Goal: Task Accomplishment & Management: Manage account settings

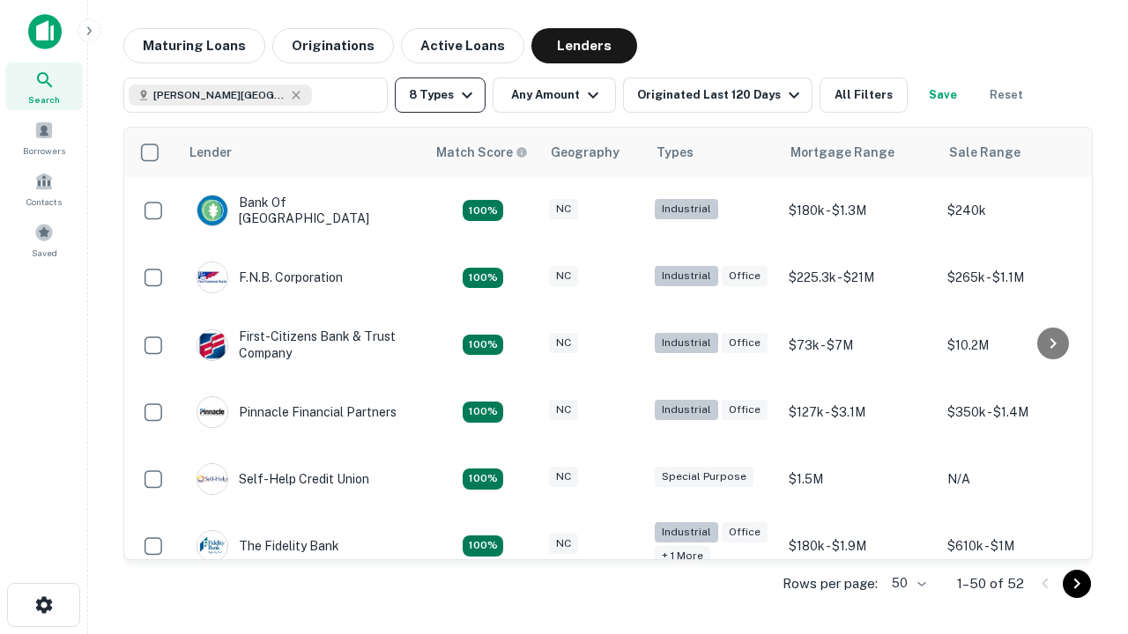
click at [440, 95] on button "8 Types" at bounding box center [440, 95] width 91 height 35
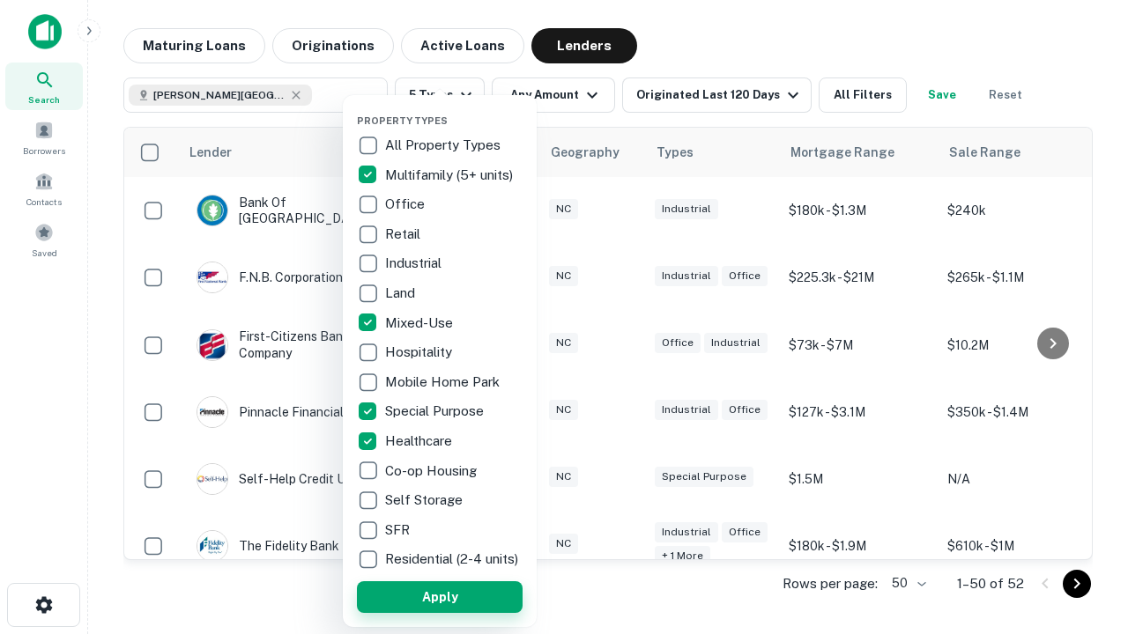
click at [440, 597] on button "Apply" at bounding box center [440, 598] width 166 height 32
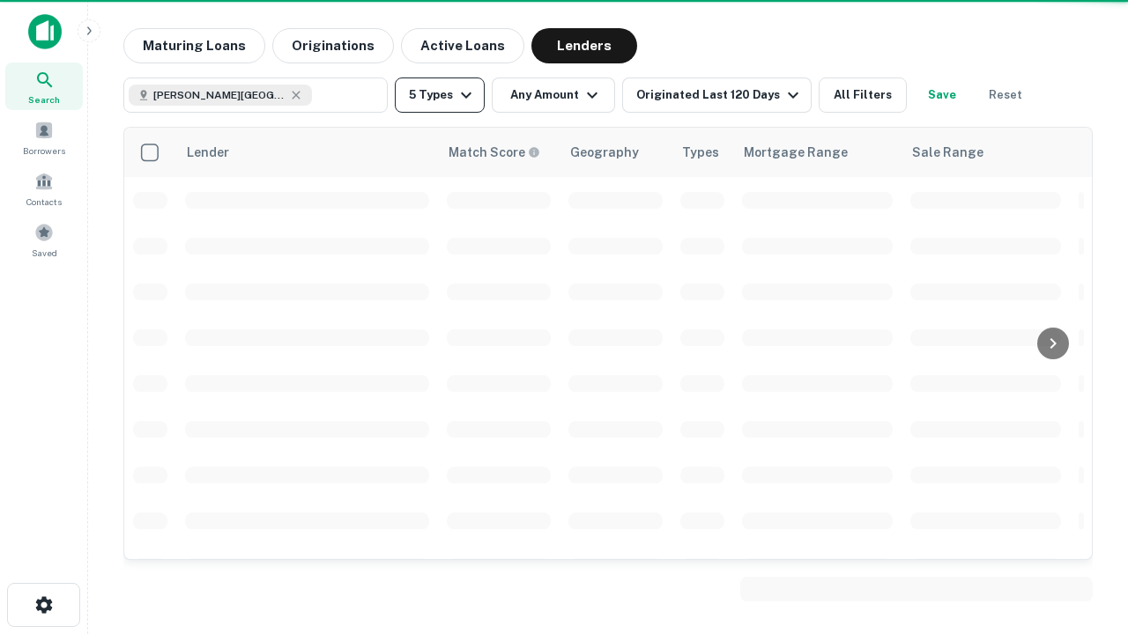
click at [440, 95] on button "5 Types" at bounding box center [440, 95] width 90 height 35
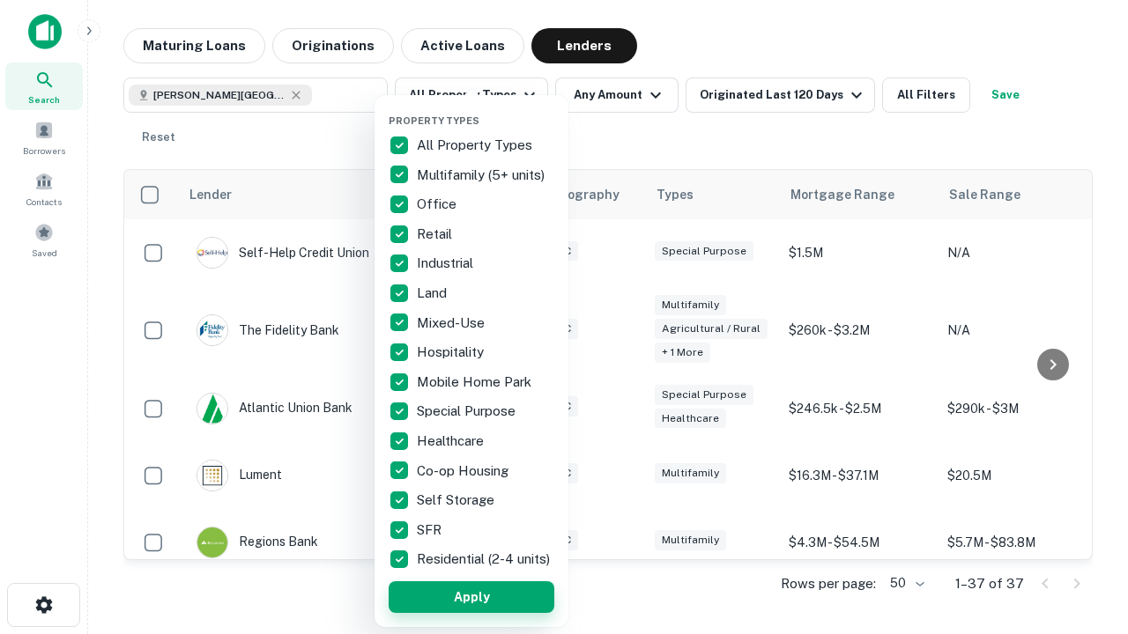
click at [471, 597] on button "Apply" at bounding box center [472, 598] width 166 height 32
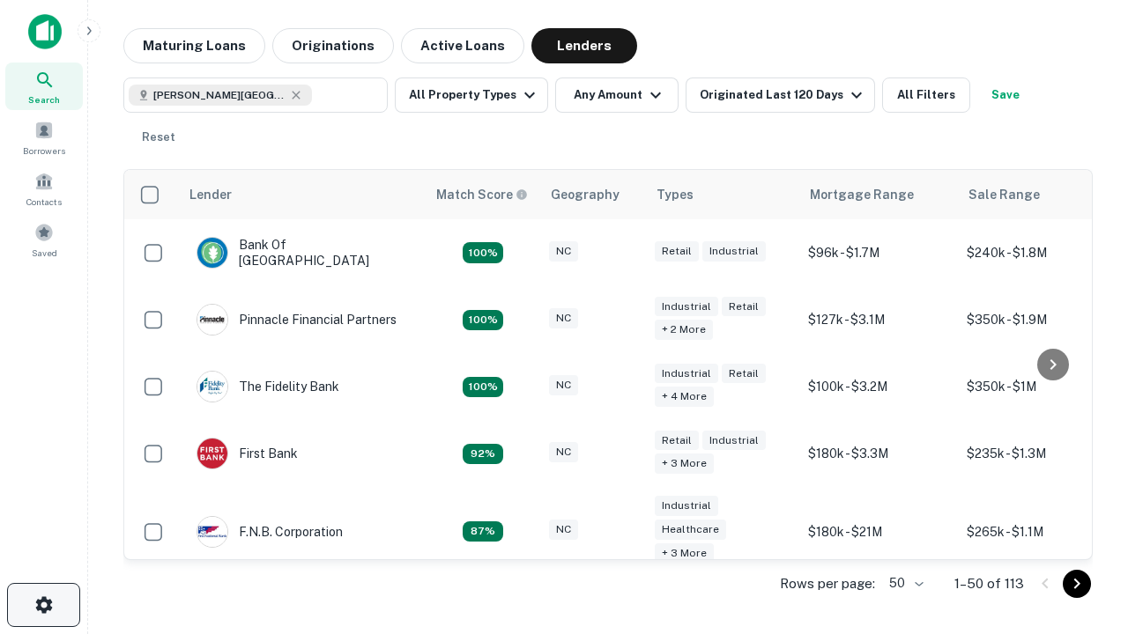
click at [43, 605] on icon "button" at bounding box center [43, 605] width 21 height 21
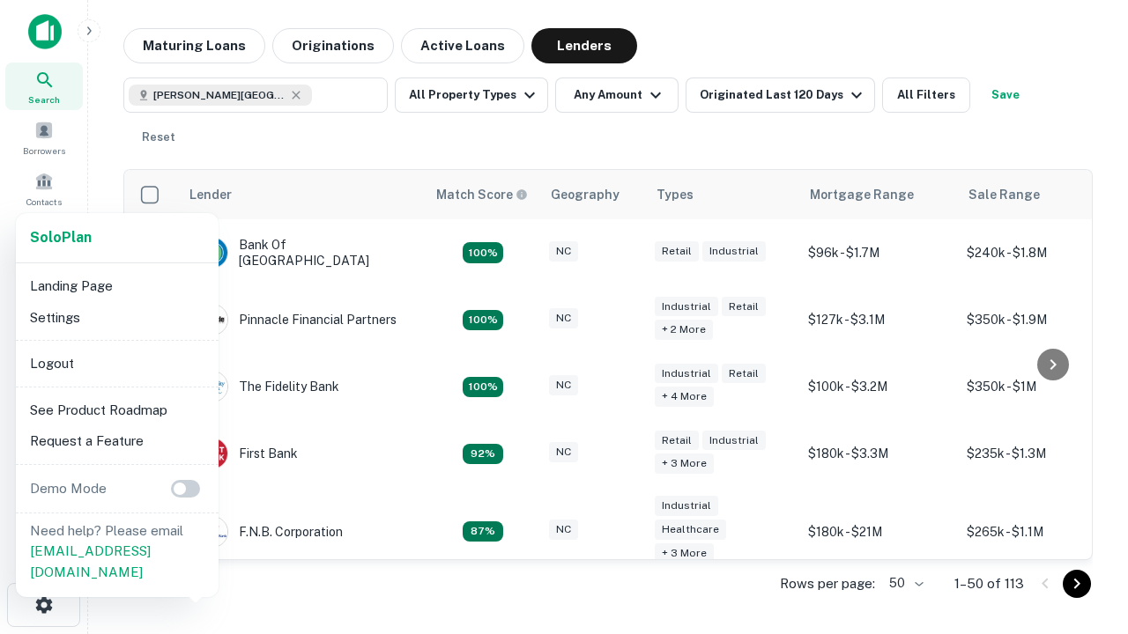
click at [116, 363] on li "Logout" at bounding box center [117, 364] width 189 height 32
